Goal: Transaction & Acquisition: Purchase product/service

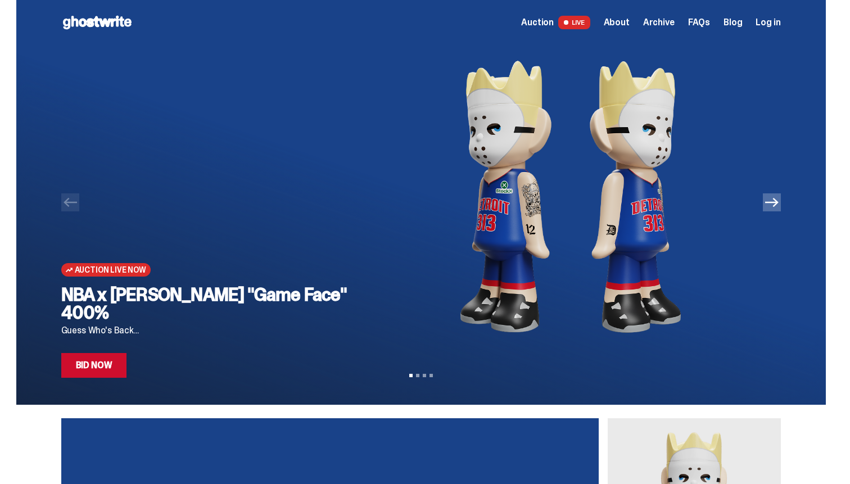
click at [110, 371] on link "Bid Now" at bounding box center [94, 365] width 66 height 25
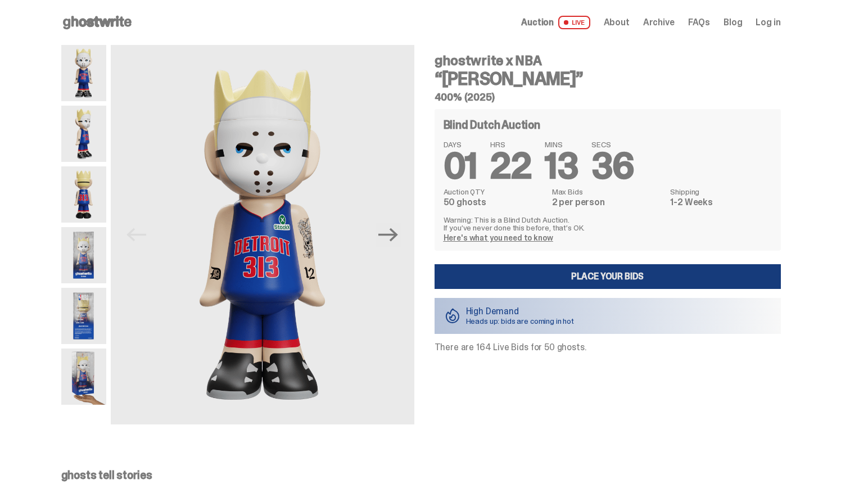
click at [630, 285] on link "Place your Bids" at bounding box center [608, 276] width 346 height 25
